Goal: Task Accomplishment & Management: Manage account settings

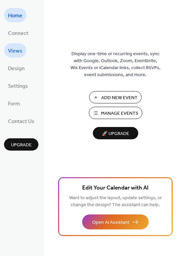
click at [19, 51] on span "Views" at bounding box center [15, 51] width 14 height 10
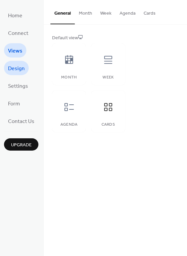
click at [17, 71] on span "Design" at bounding box center [16, 69] width 17 height 10
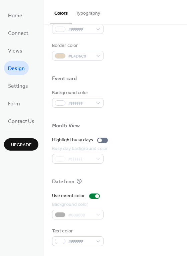
scroll to position [285, 0]
click at [18, 11] on span "Home" at bounding box center [15, 16] width 14 height 10
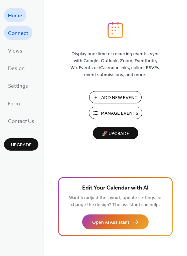
click at [17, 32] on span "Connect" at bounding box center [18, 33] width 20 height 10
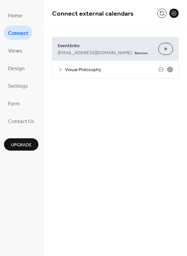
click at [169, 70] on icon at bounding box center [170, 70] width 6 height 6
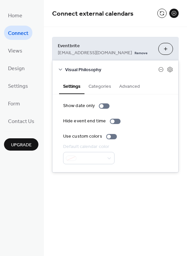
click at [99, 88] on button "Categories" at bounding box center [99, 85] width 31 height 15
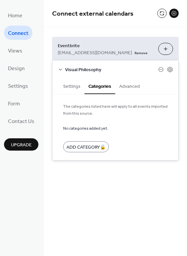
click at [126, 89] on button "Advanced" at bounding box center [129, 85] width 29 height 15
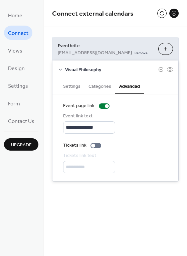
click at [75, 86] on button "Settings" at bounding box center [71, 85] width 25 height 15
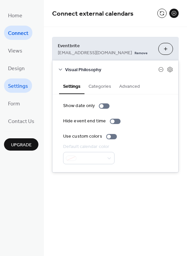
click at [16, 87] on span "Settings" at bounding box center [18, 86] width 20 height 10
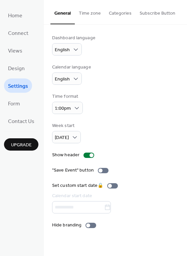
click at [126, 10] on button "Categories" at bounding box center [120, 12] width 31 height 24
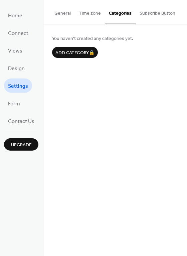
click at [61, 13] on button "General" at bounding box center [62, 12] width 24 height 24
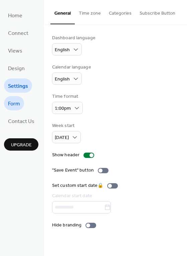
click at [17, 106] on span "Form" at bounding box center [14, 104] width 12 height 10
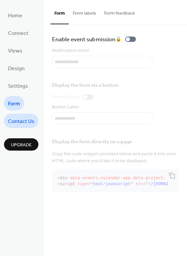
click at [24, 118] on span "Contact Us" at bounding box center [21, 122] width 26 height 10
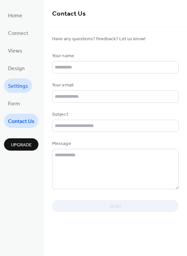
click at [17, 84] on span "Settings" at bounding box center [18, 86] width 20 height 10
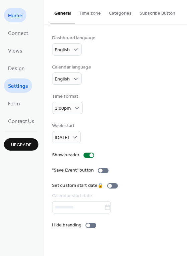
click at [17, 16] on span "Home" at bounding box center [15, 16] width 14 height 10
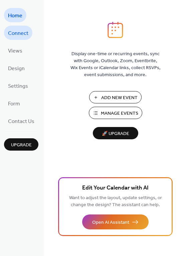
click at [17, 32] on span "Connect" at bounding box center [18, 33] width 20 height 10
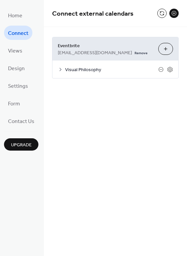
click at [82, 65] on div "Visual Philosophy" at bounding box center [115, 70] width 126 height 18
click at [74, 34] on div "**********" at bounding box center [115, 58] width 143 height 62
click at [168, 71] on icon at bounding box center [170, 70] width 6 height 6
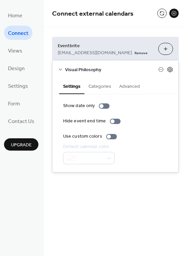
click at [172, 69] on icon at bounding box center [170, 70] width 6 height 6
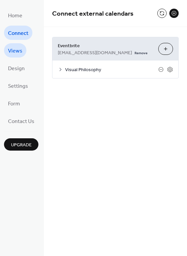
click at [17, 49] on span "Views" at bounding box center [15, 51] width 14 height 10
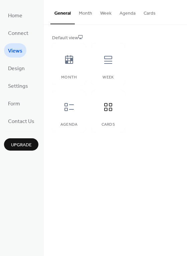
click at [148, 11] on button "Cards" at bounding box center [149, 12] width 20 height 24
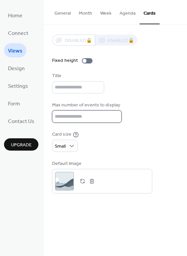
click at [94, 123] on input "**" at bounding box center [86, 117] width 69 height 12
type input "*"
type input "**"
